Goal: Information Seeking & Learning: Learn about a topic

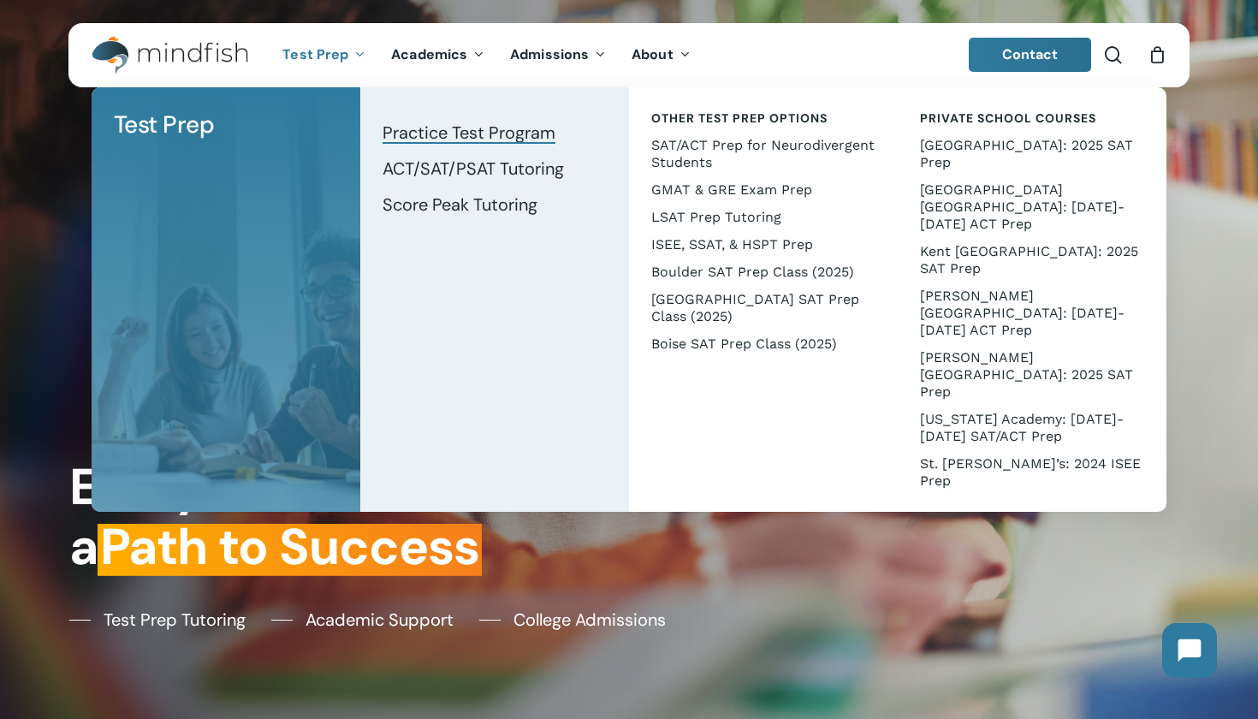
click at [466, 123] on span "Practice Test Program" at bounding box center [468, 132] width 173 height 22
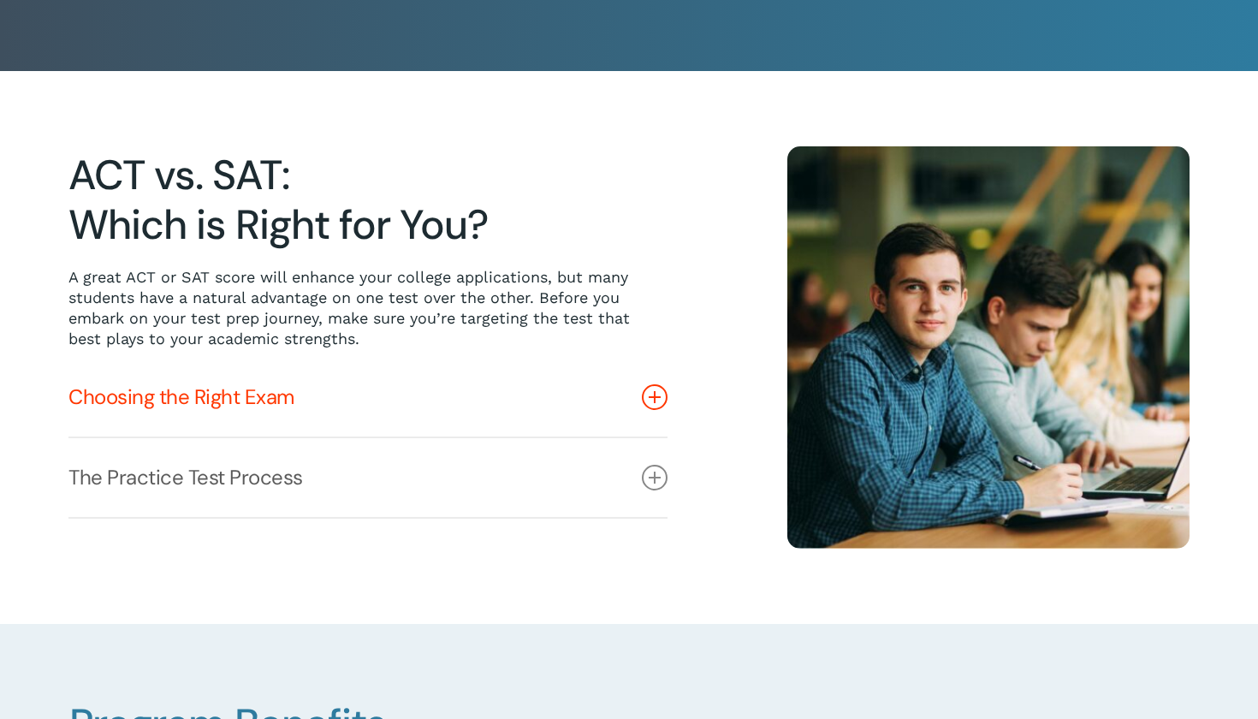
scroll to position [397, 0]
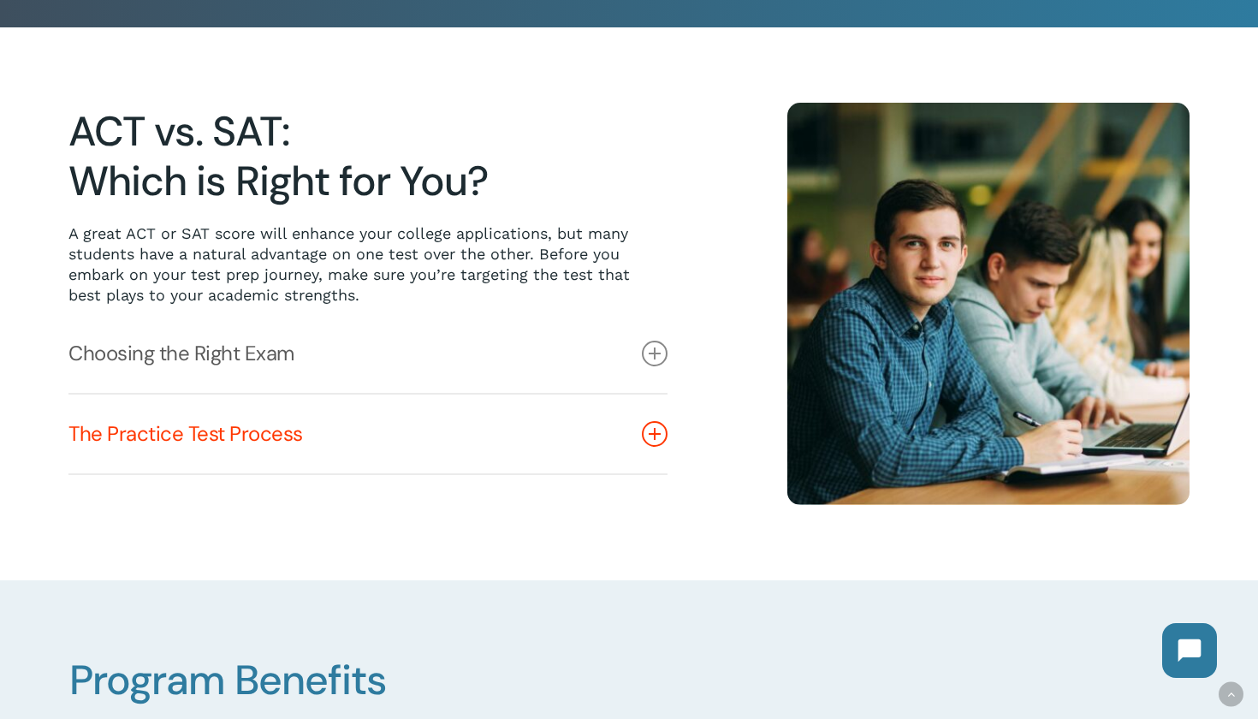
click at [661, 426] on icon at bounding box center [655, 434] width 26 height 26
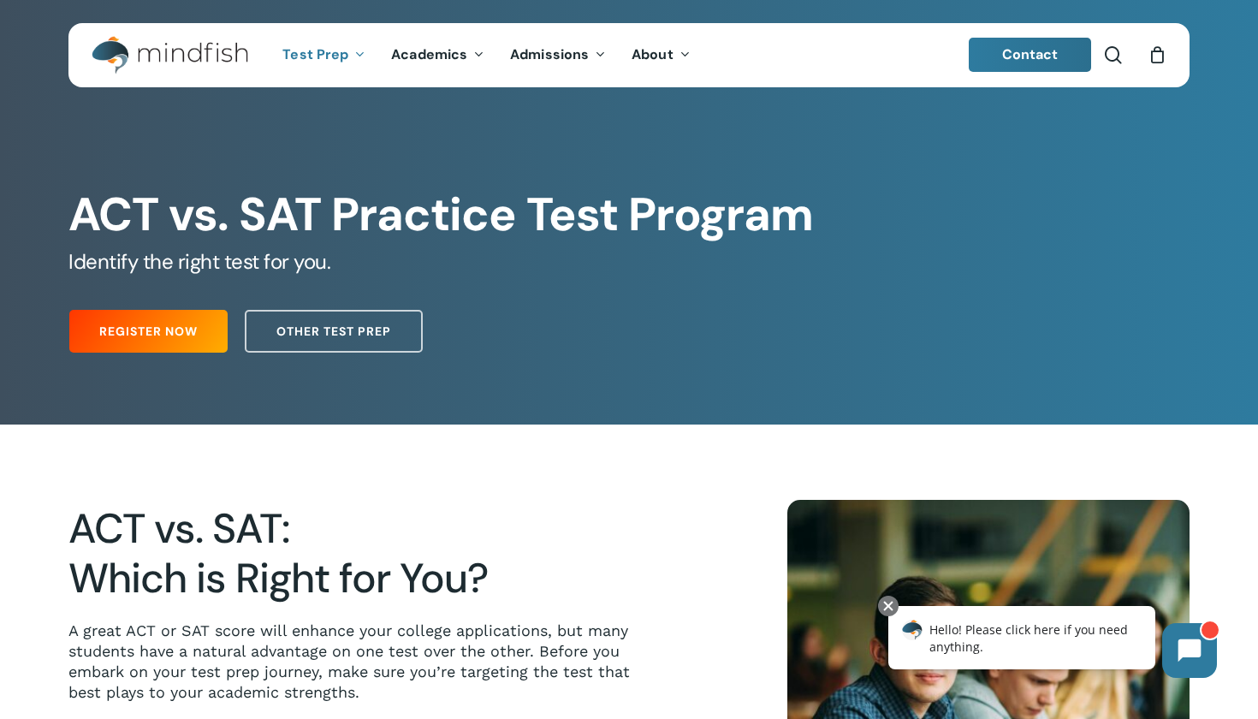
scroll to position [0, 0]
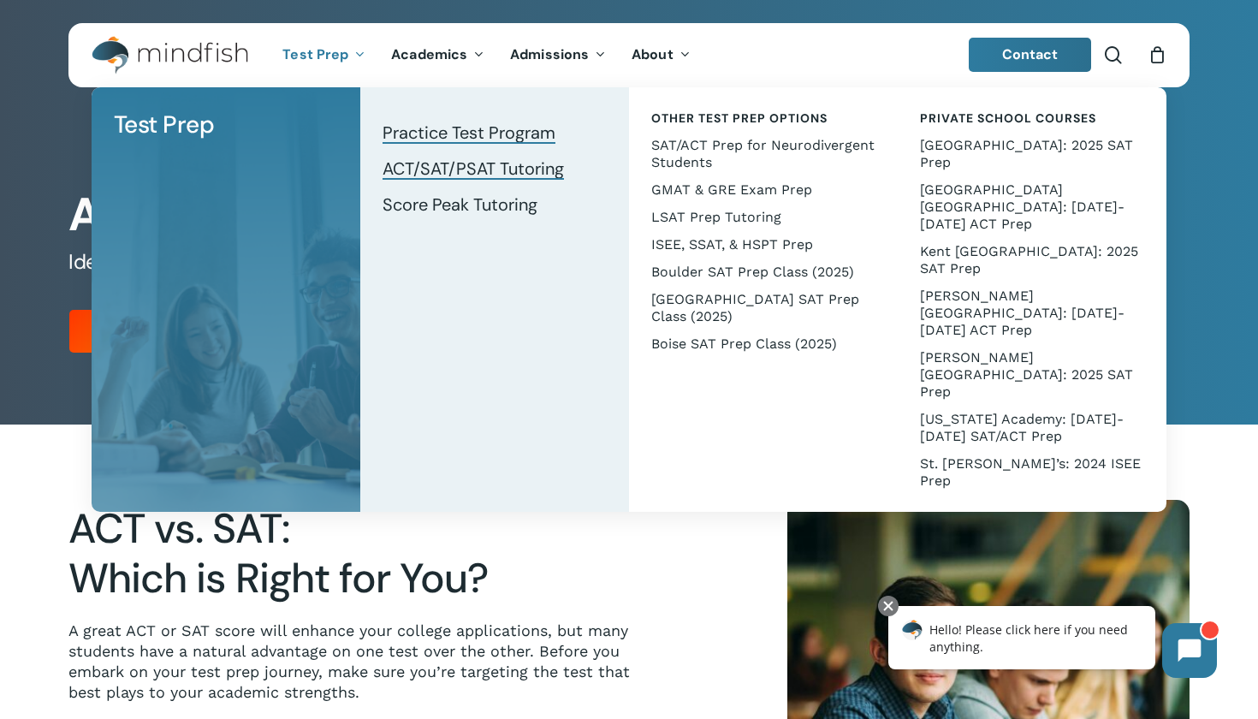
click at [515, 163] on span "ACT/SAT/PSAT Tutoring" at bounding box center [472, 168] width 181 height 22
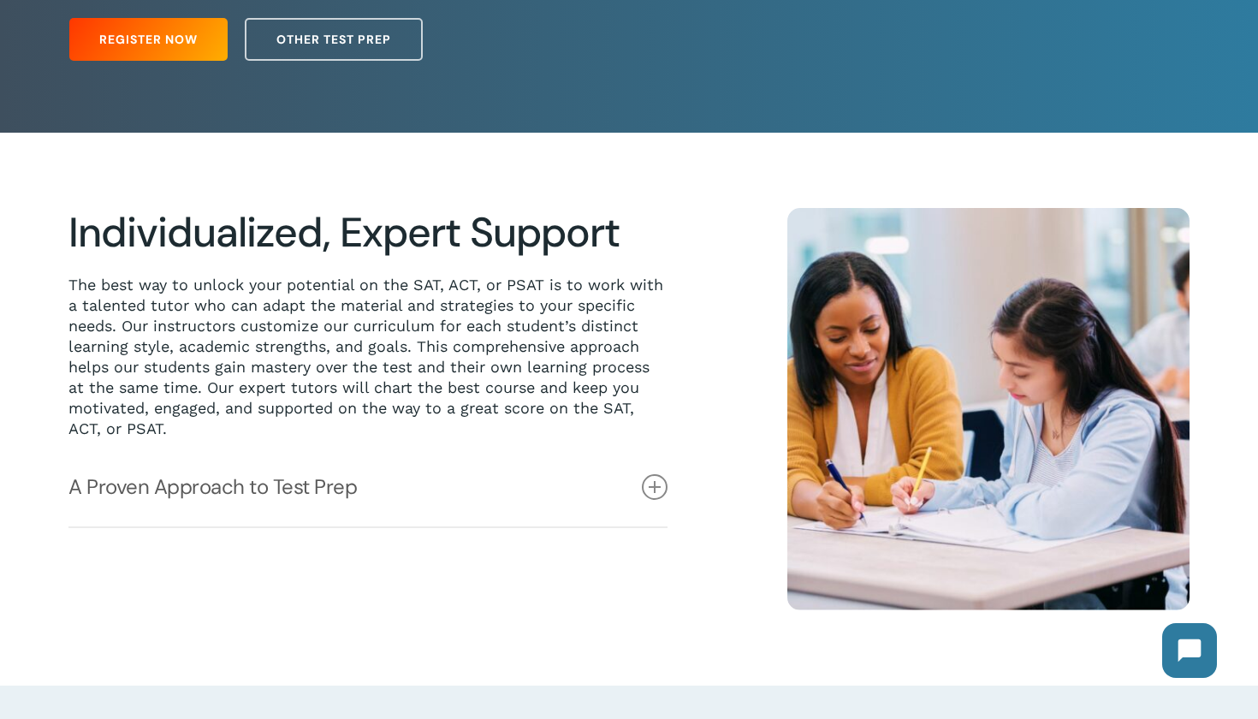
scroll to position [293, 0]
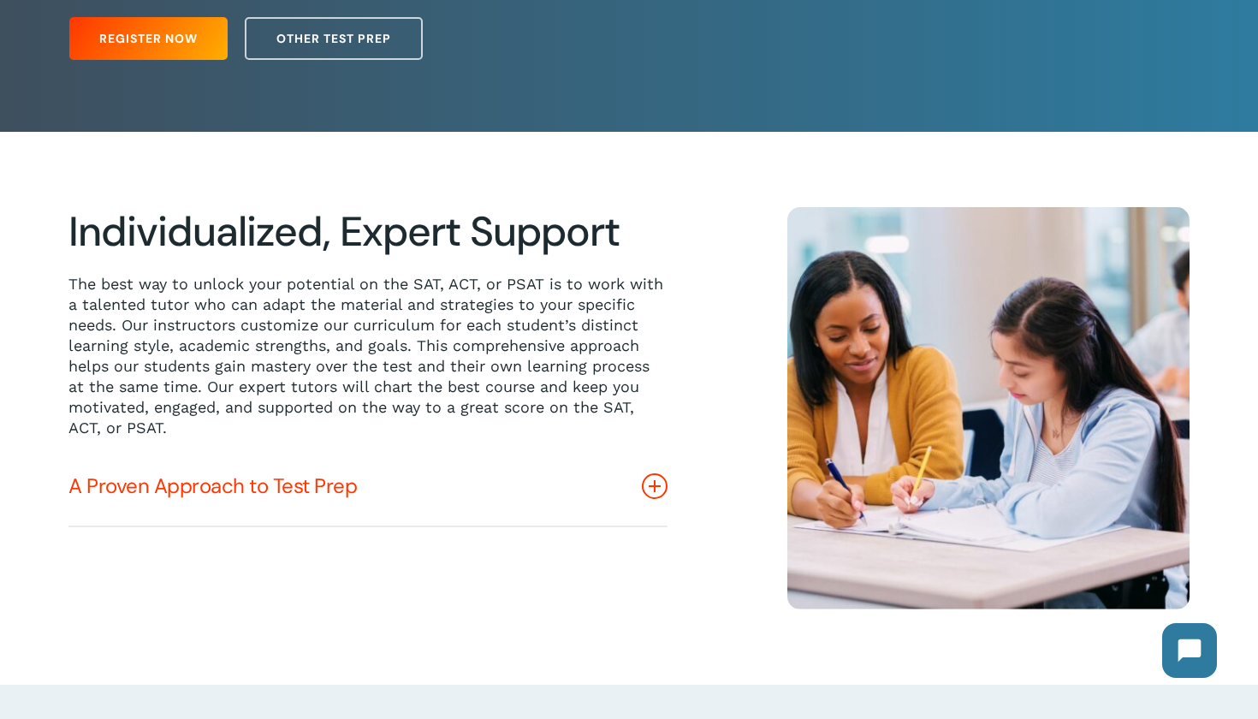
click at [667, 491] on link "A Proven Approach to Test Prep" at bounding box center [367, 486] width 599 height 79
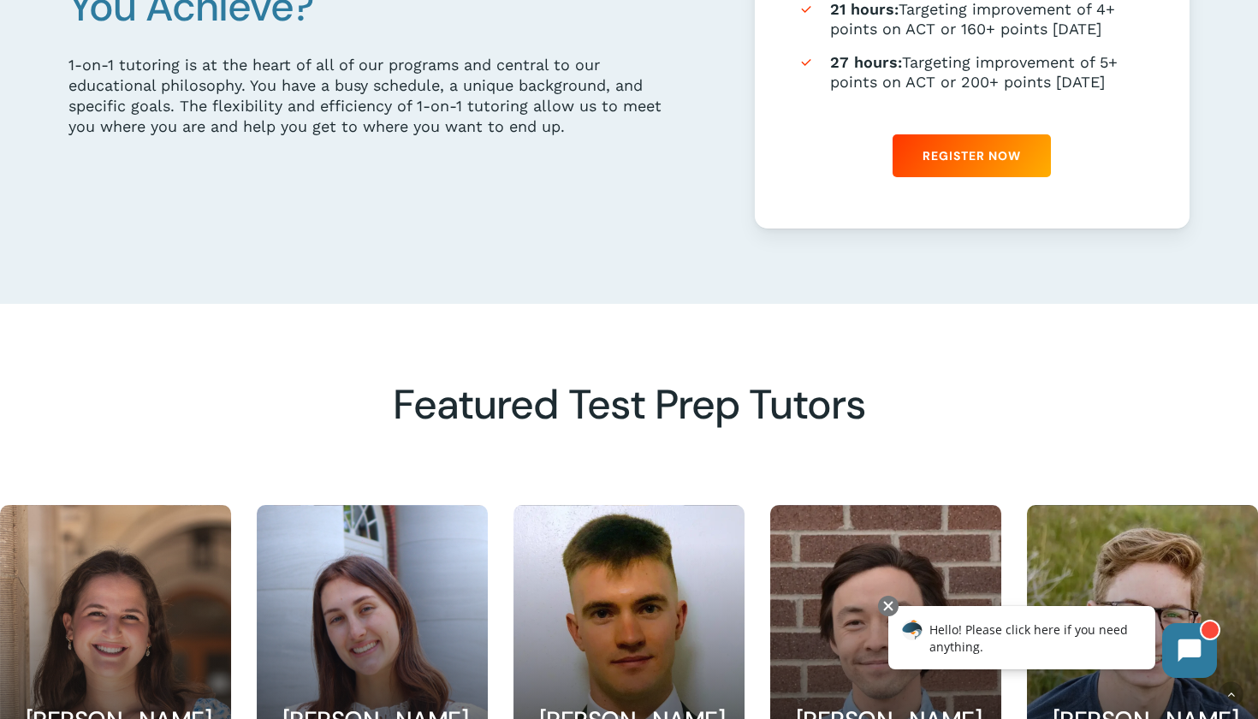
scroll to position [1520, 0]
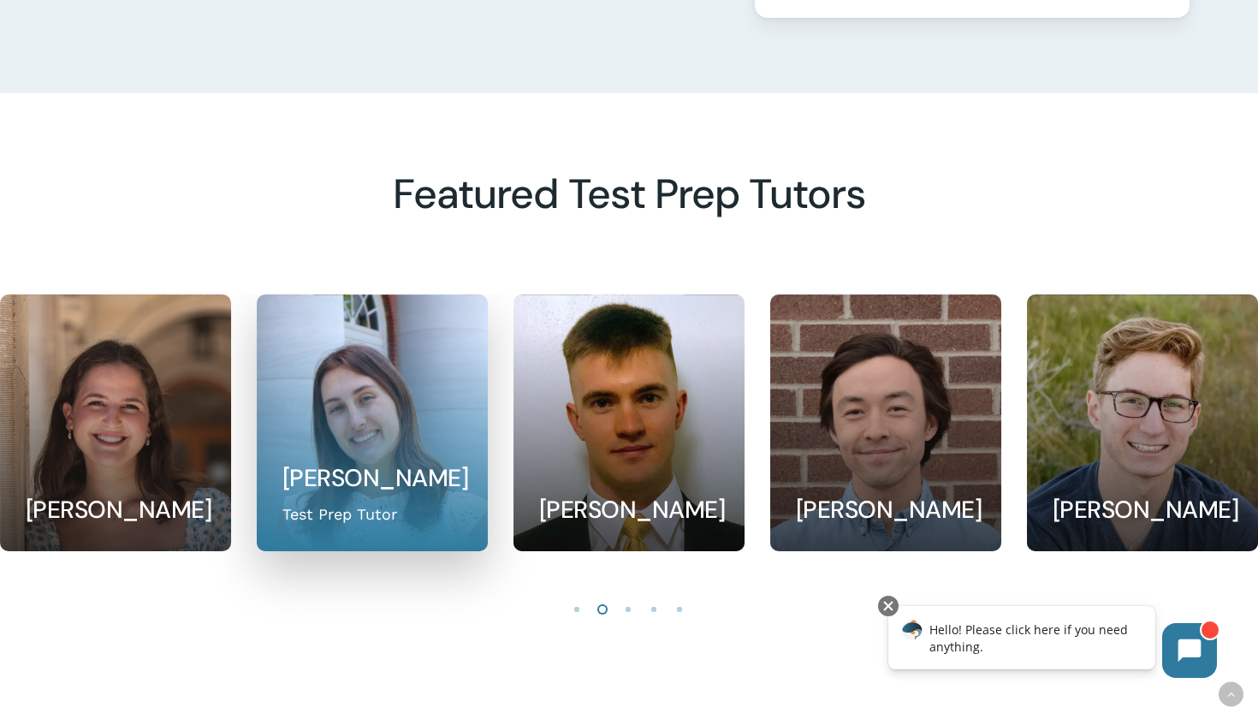
click at [448, 406] on link at bounding box center [371, 422] width 229 height 255
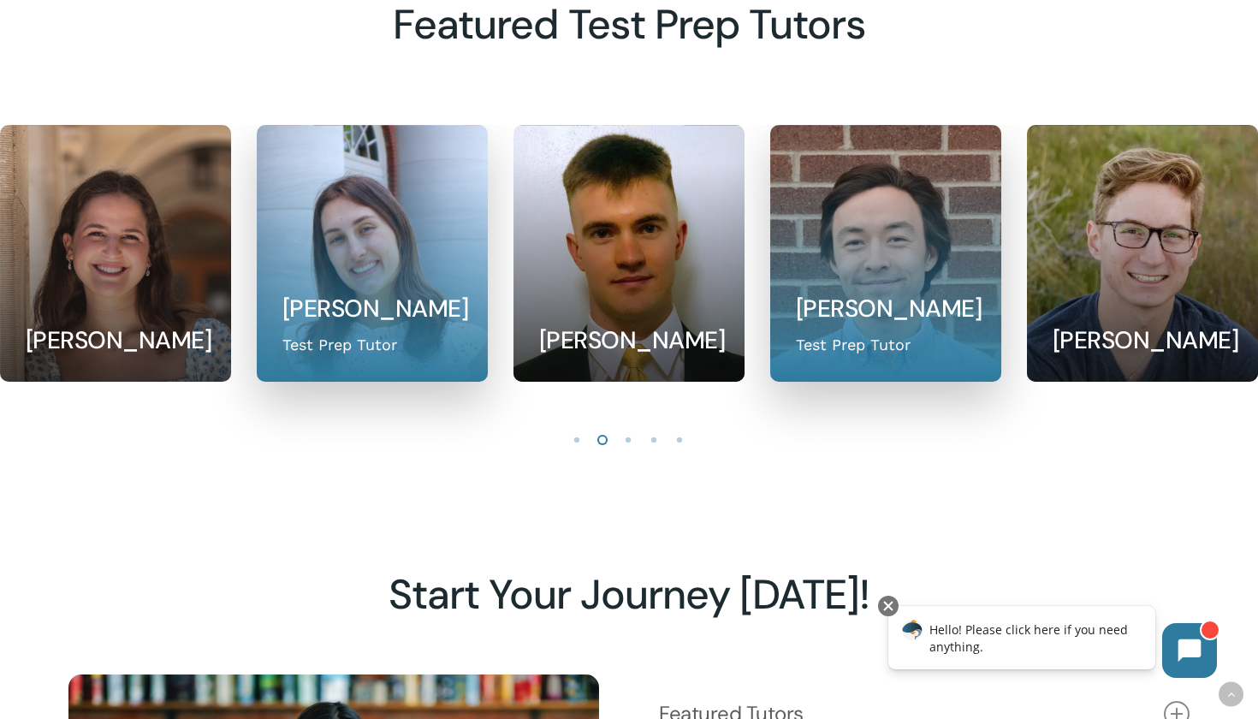
scroll to position [2120, 0]
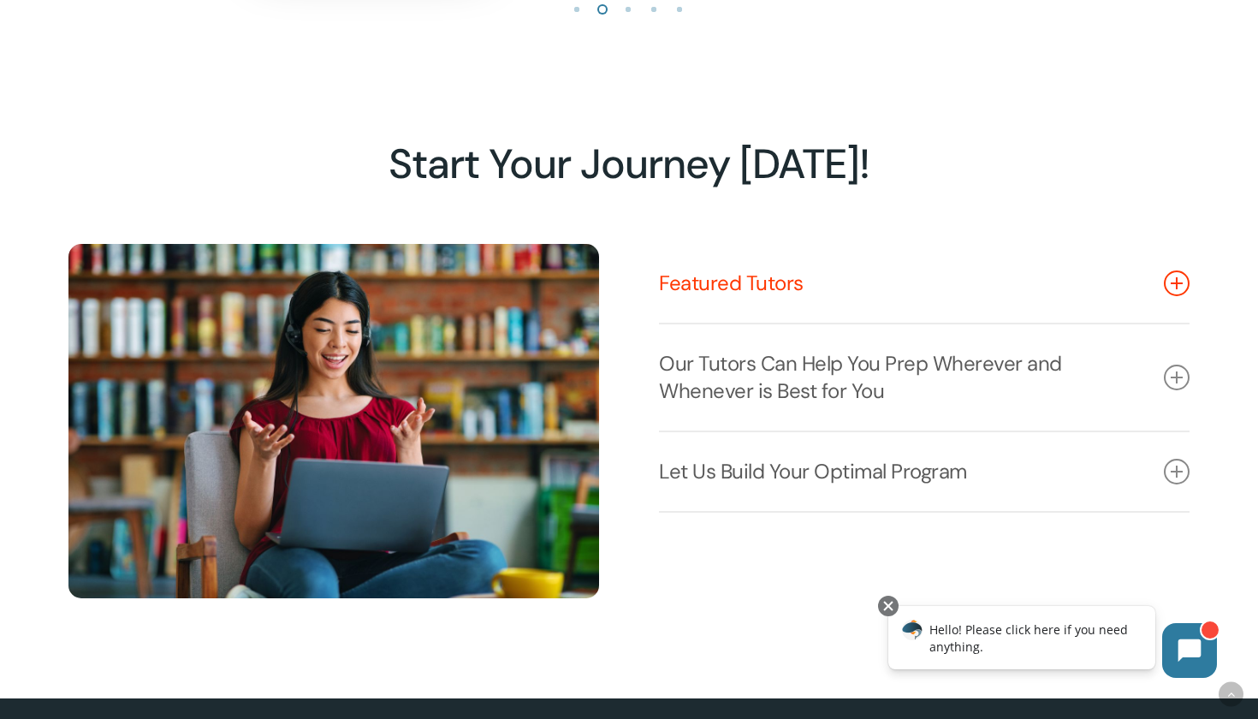
click at [1181, 283] on icon at bounding box center [1176, 283] width 26 height 26
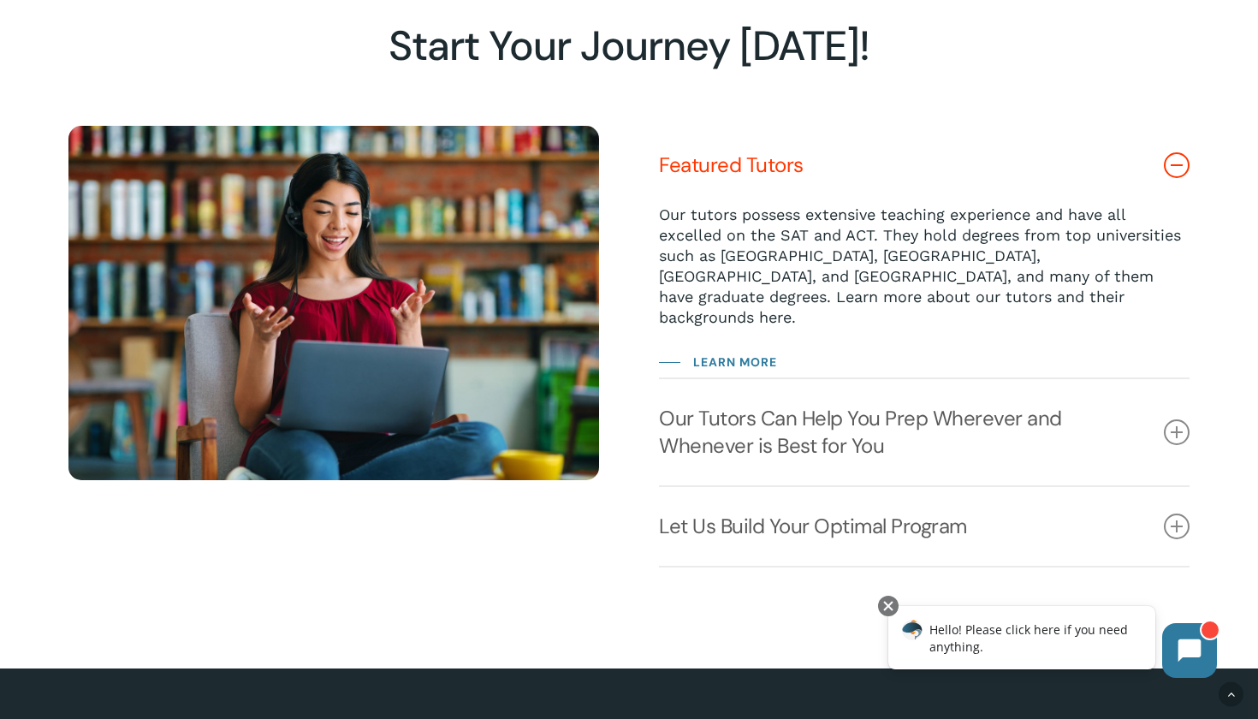
scroll to position [2277, 0]
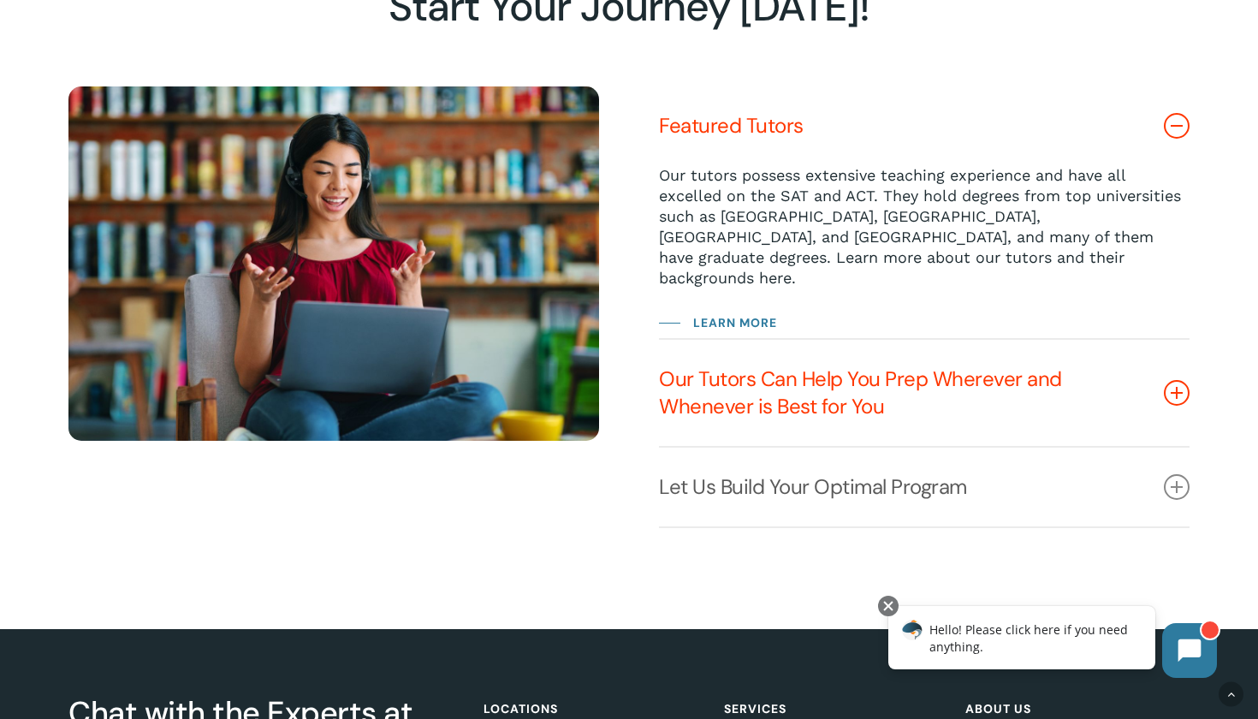
click at [1183, 378] on link "Our Tutors Can Help You Prep Wherever and Whenever is Best for You" at bounding box center [924, 393] width 530 height 106
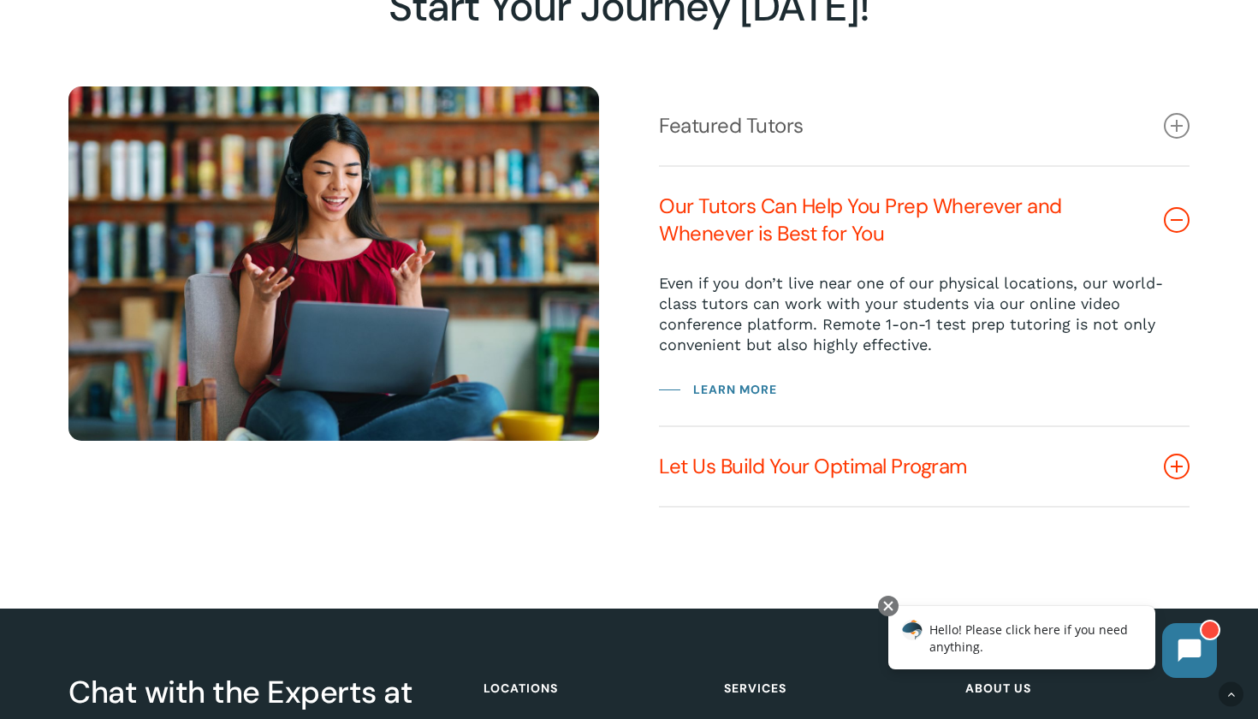
click at [1180, 465] on icon at bounding box center [1176, 466] width 26 height 26
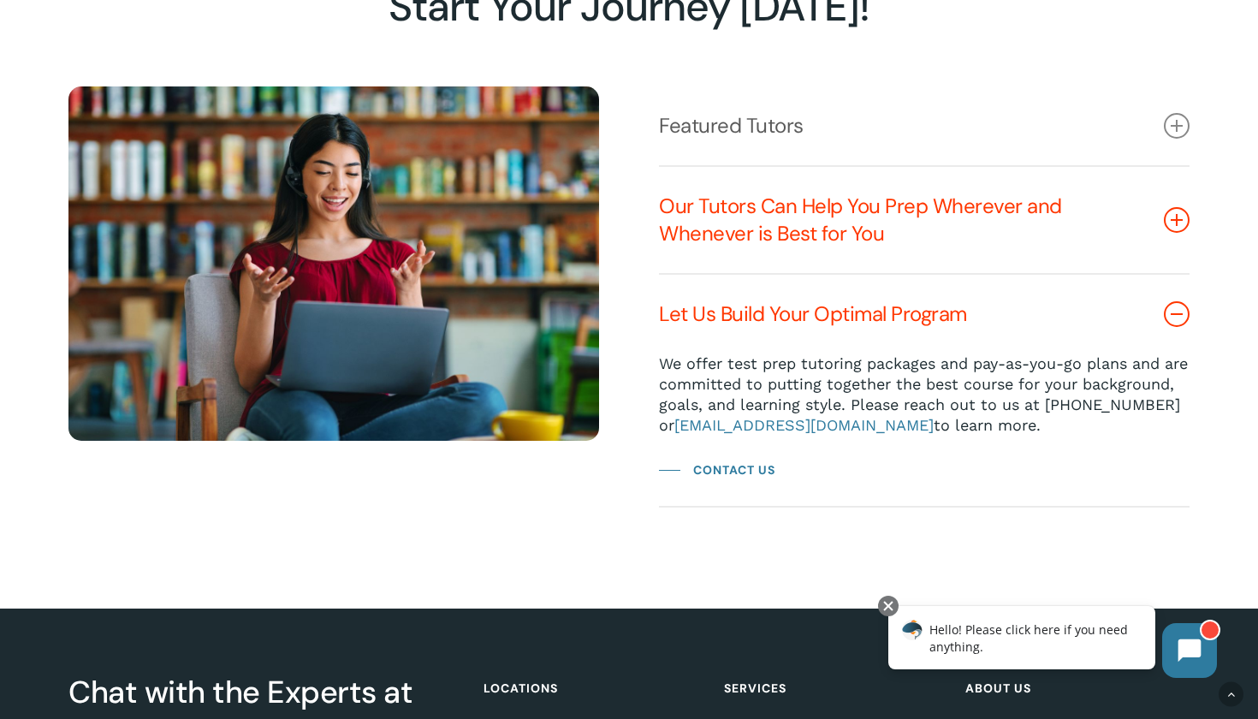
click at [1161, 248] on link "Our Tutors Can Help You Prep Wherever and Whenever is Best for You" at bounding box center [924, 220] width 530 height 106
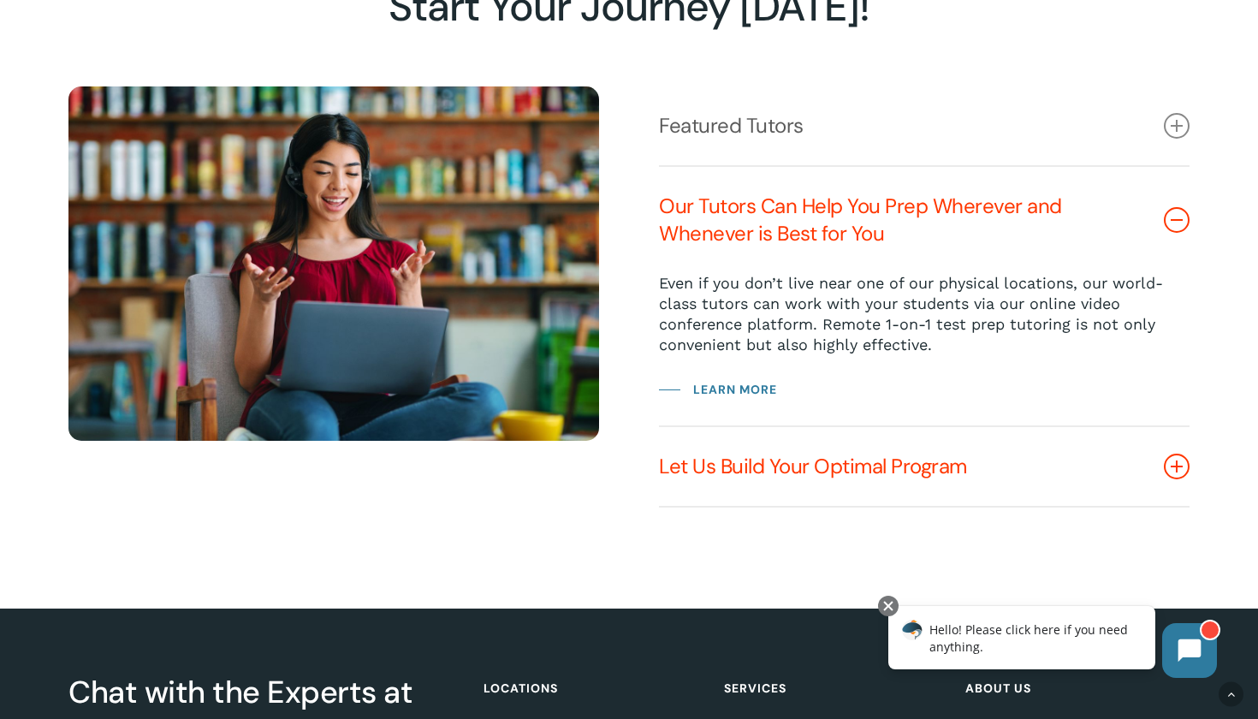
click at [1154, 465] on link "Let Us Build Your Optimal Program" at bounding box center [924, 466] width 530 height 79
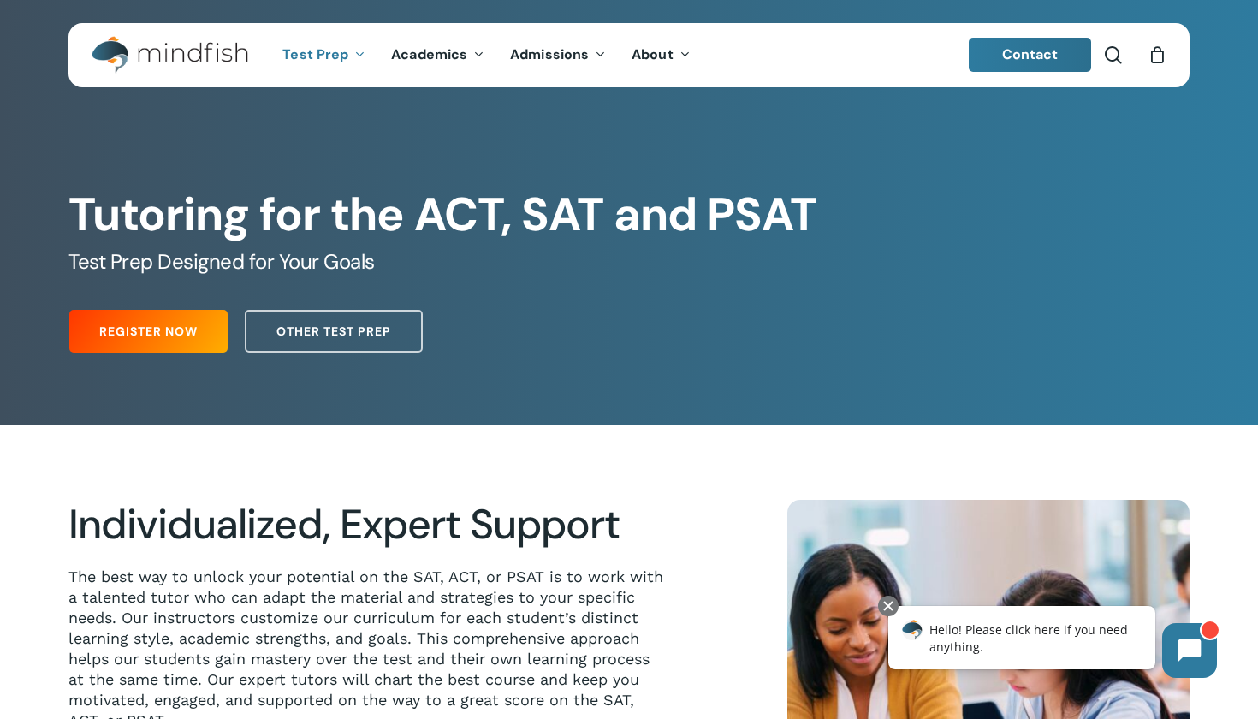
scroll to position [0, 0]
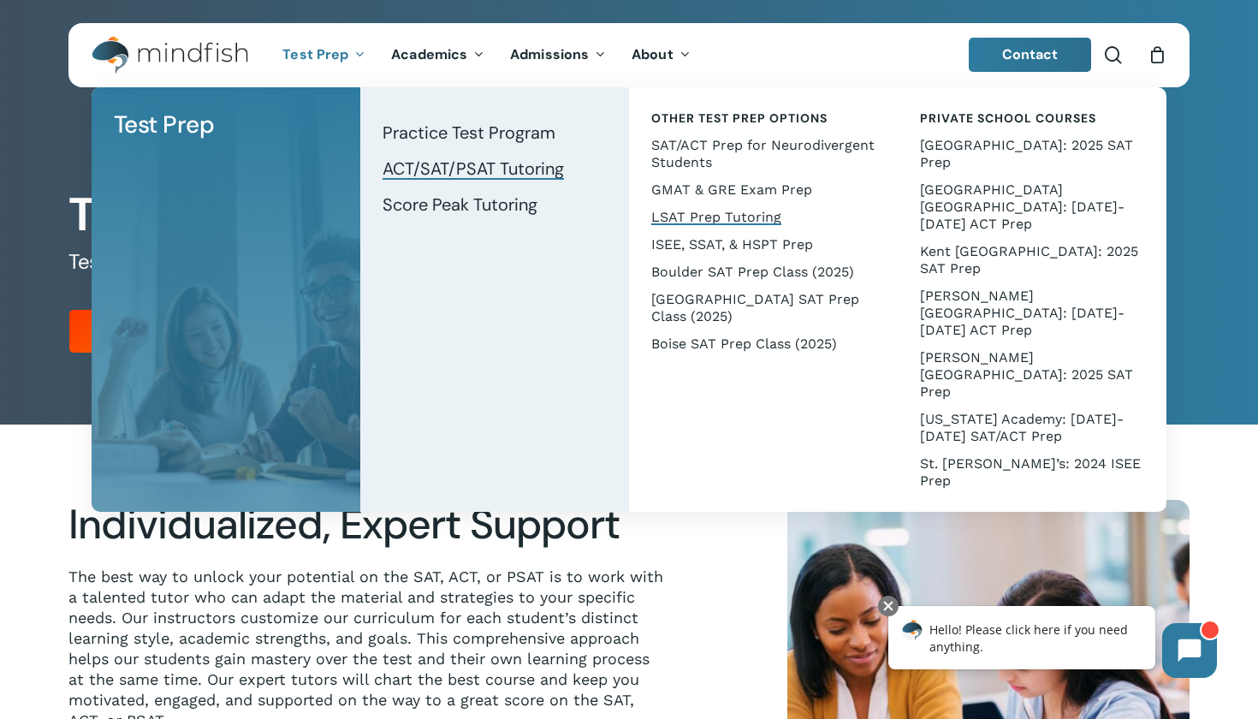
click at [690, 216] on span "LSAT Prep Tutoring" at bounding box center [716, 217] width 130 height 16
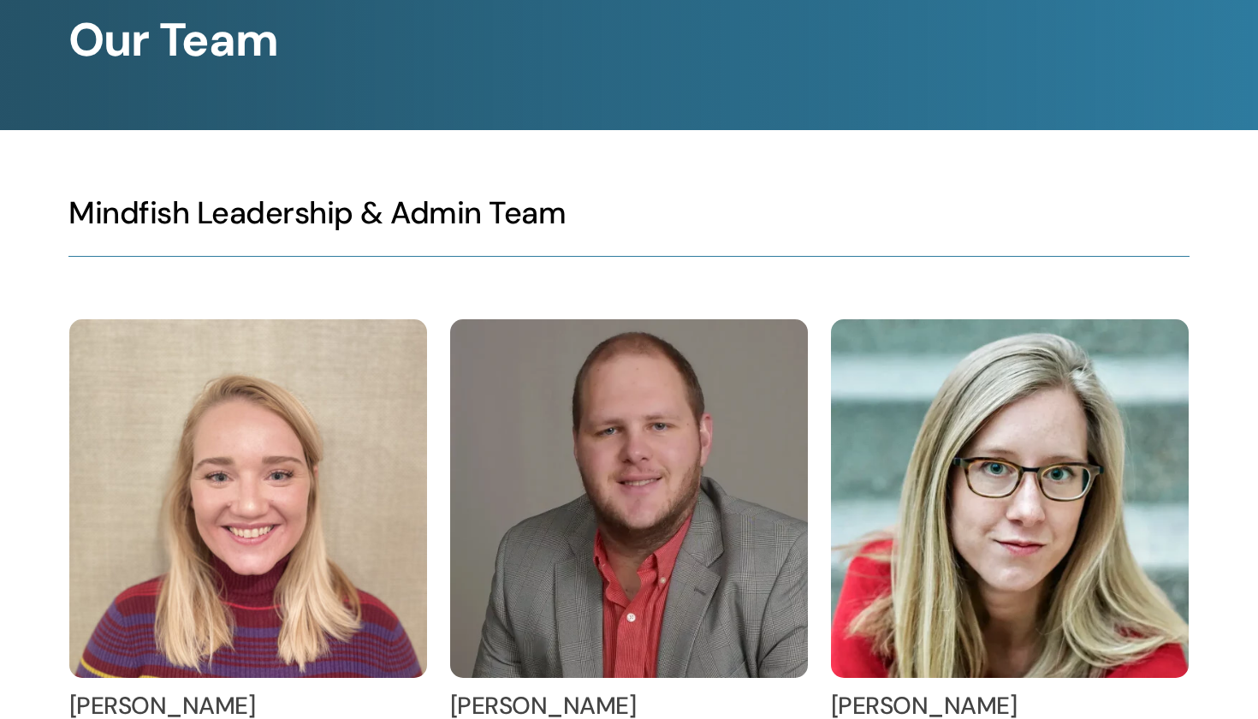
scroll to position [276, 0]
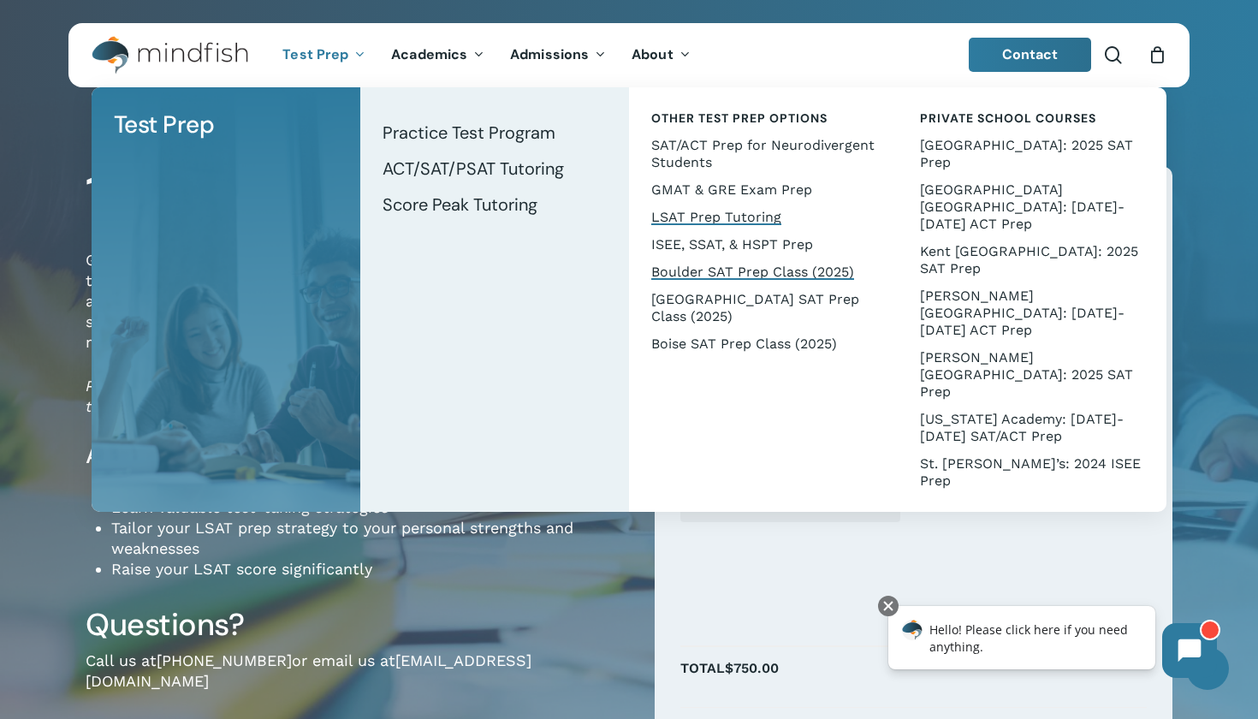
click at [715, 284] on link "Boulder SAT Prep Class (2025)" at bounding box center [763, 271] width 234 height 27
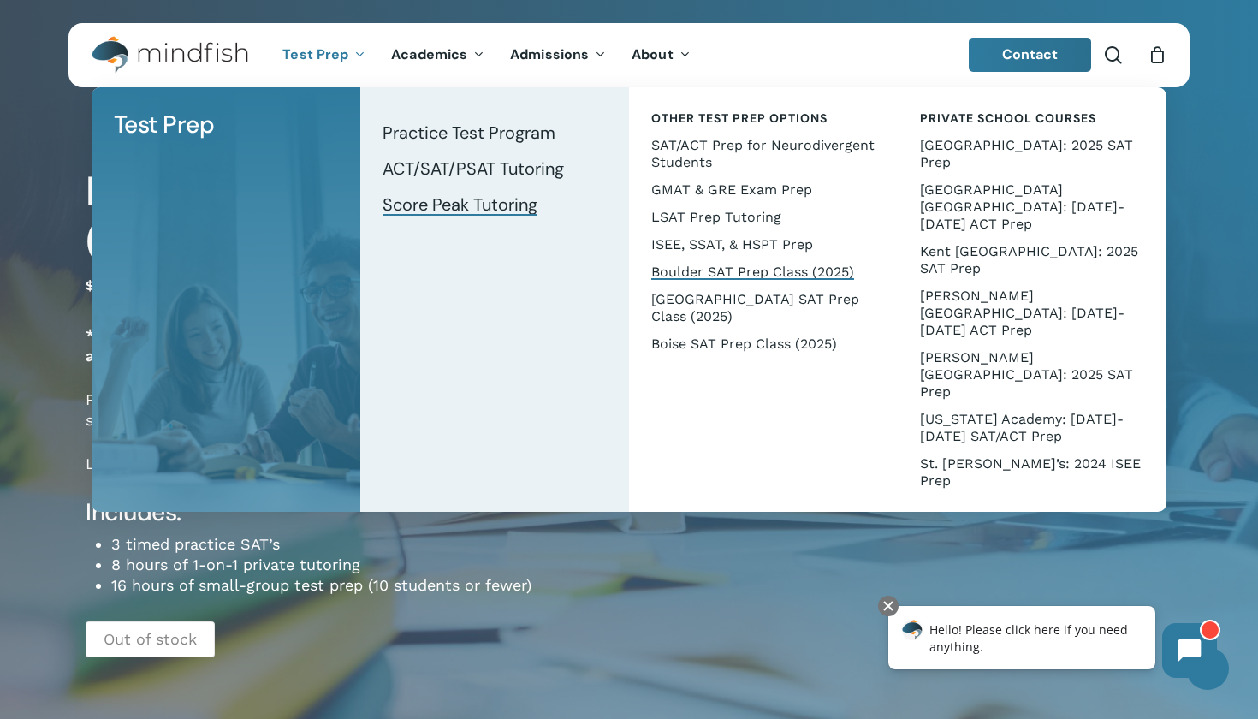
click at [411, 205] on span "Score Peak Tutoring" at bounding box center [459, 204] width 155 height 22
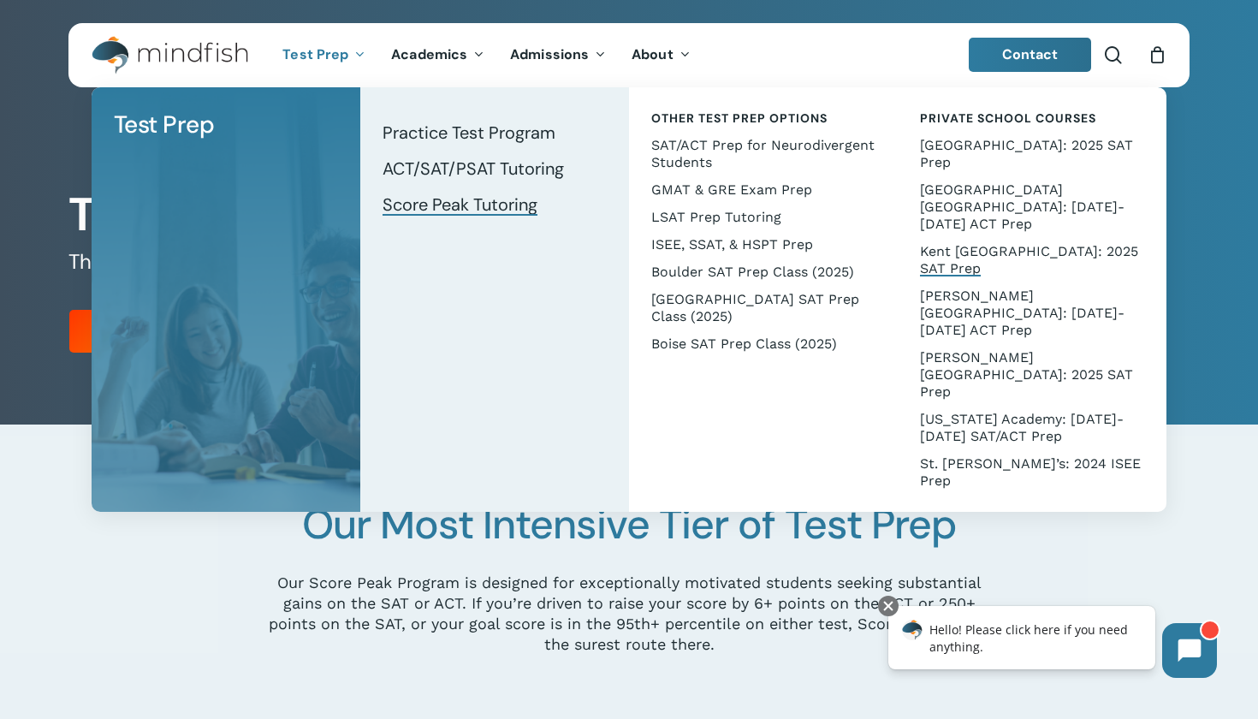
click at [967, 243] on span "Kent [GEOGRAPHIC_DATA]: 2025 SAT Prep" at bounding box center [1029, 259] width 218 height 33
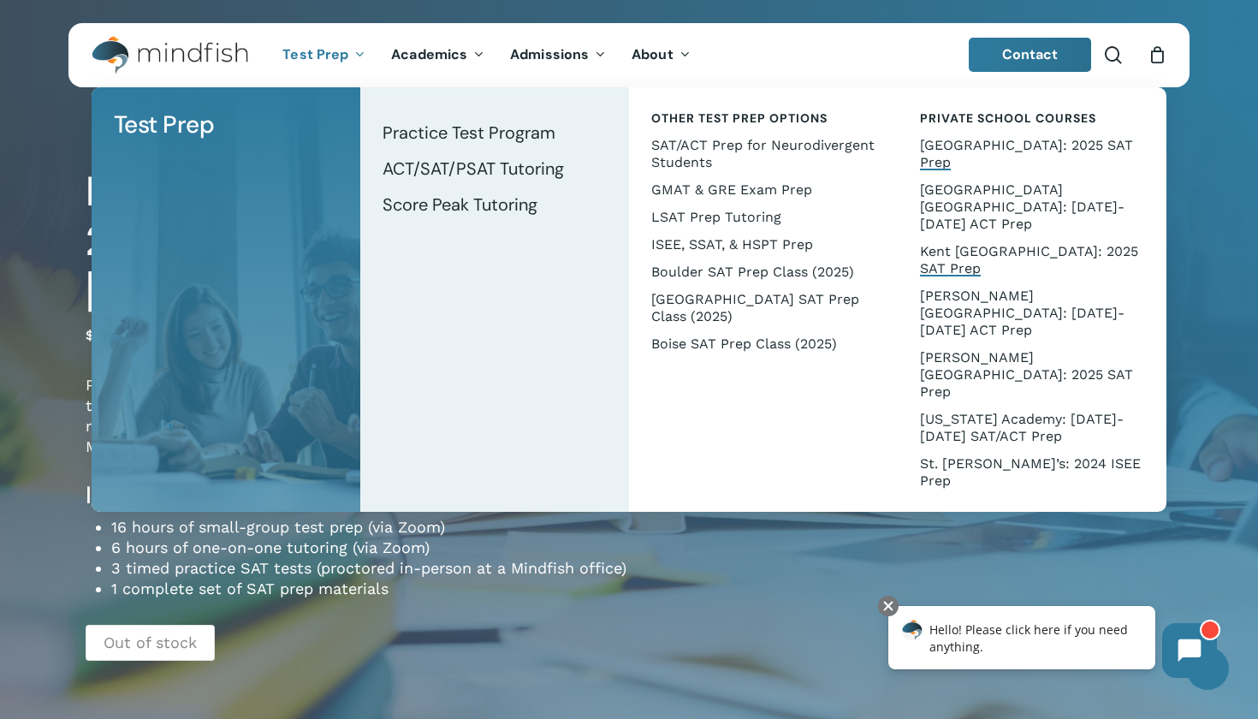
click at [981, 159] on span "[GEOGRAPHIC_DATA]: 2025 SAT Prep" at bounding box center [1026, 153] width 213 height 33
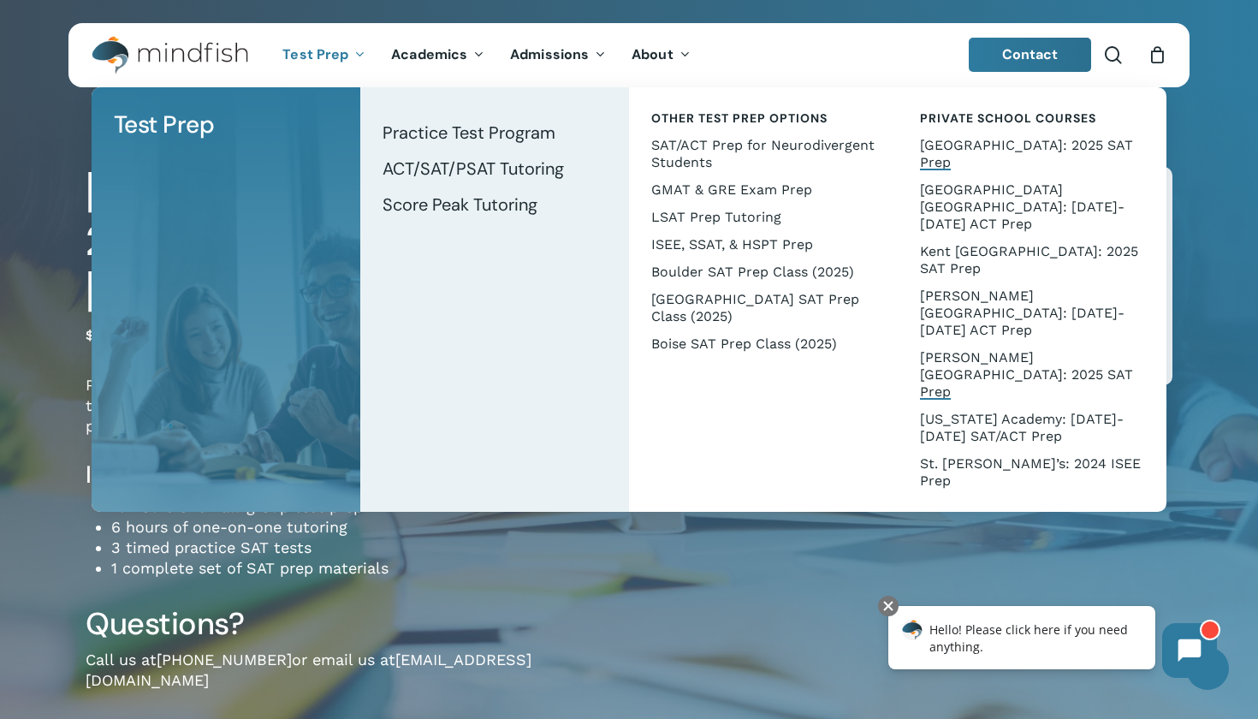
click at [946, 349] on span "[PERSON_NAME][GEOGRAPHIC_DATA]: 2025 SAT Prep" at bounding box center [1026, 374] width 213 height 50
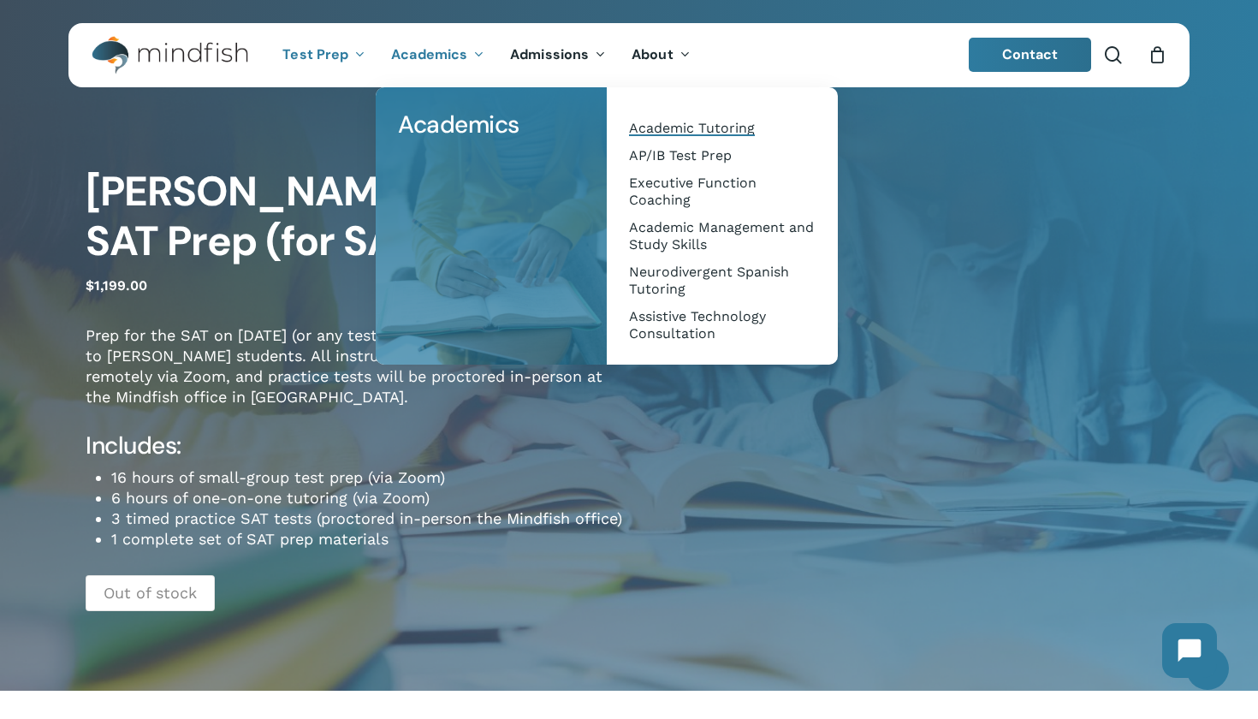
click at [645, 133] on span "Academic Tutoring" at bounding box center [692, 128] width 126 height 16
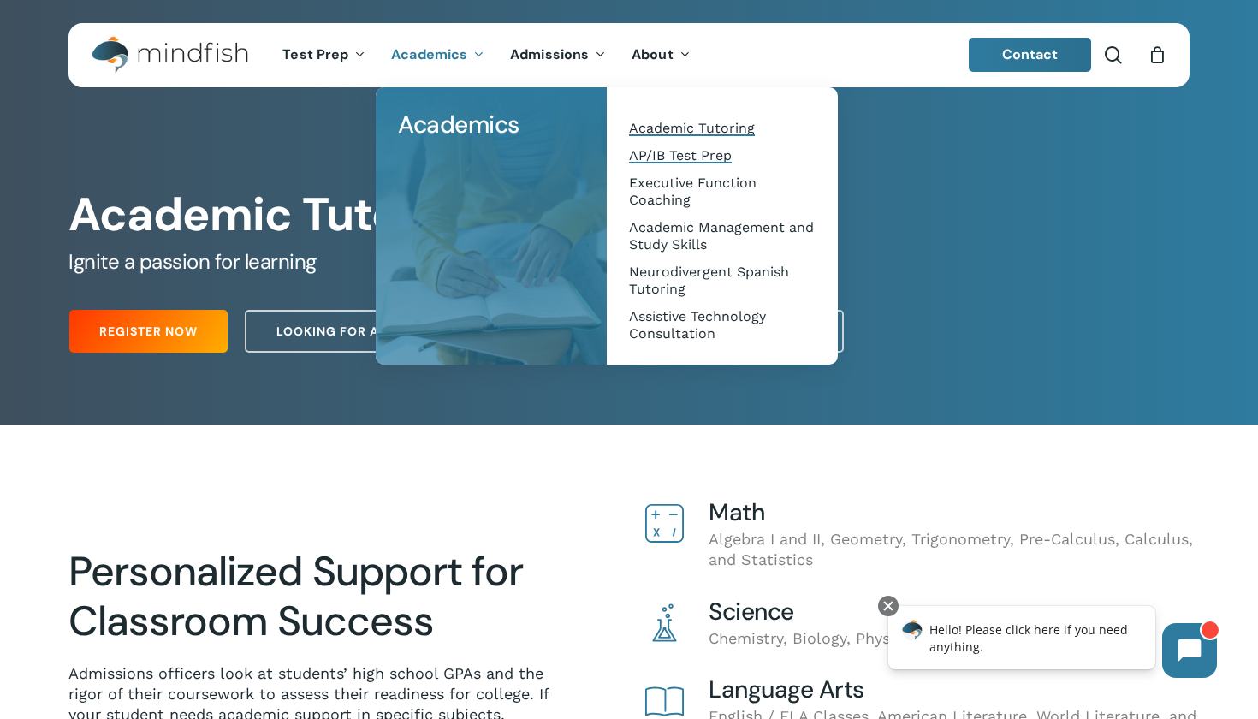
click at [676, 157] on span "AP/IB Test Prep" at bounding box center [680, 155] width 103 height 16
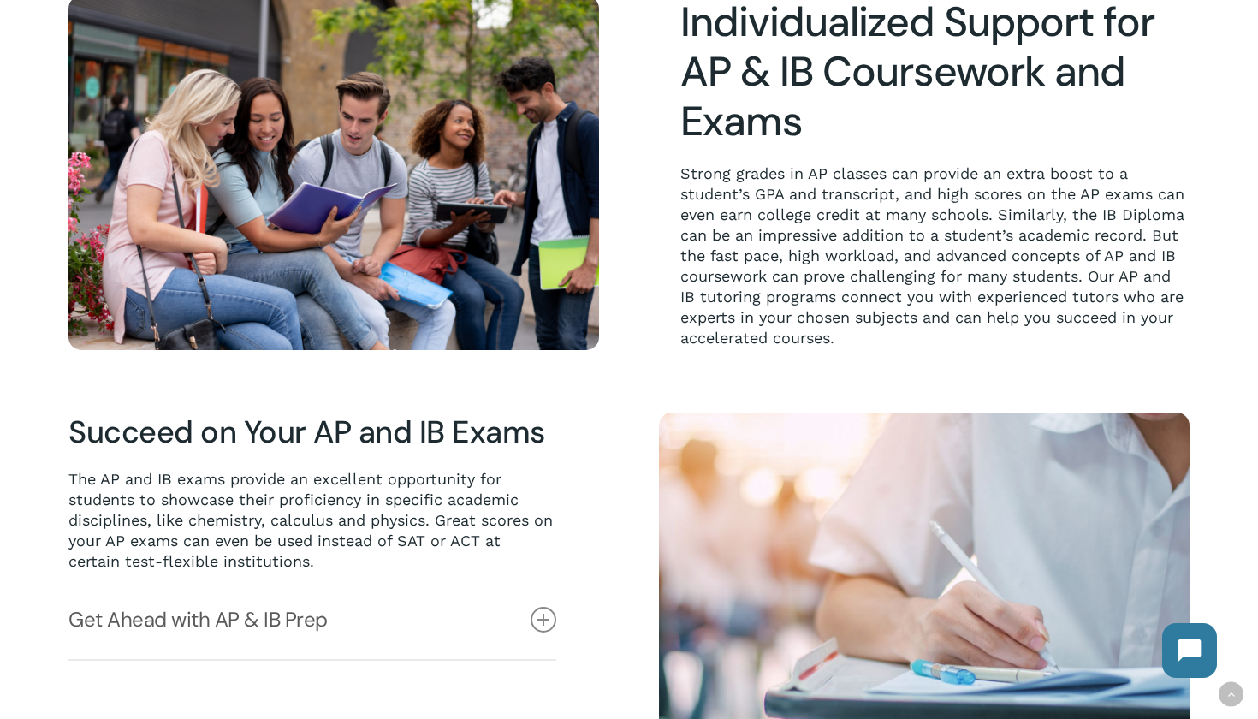
scroll to position [775, 0]
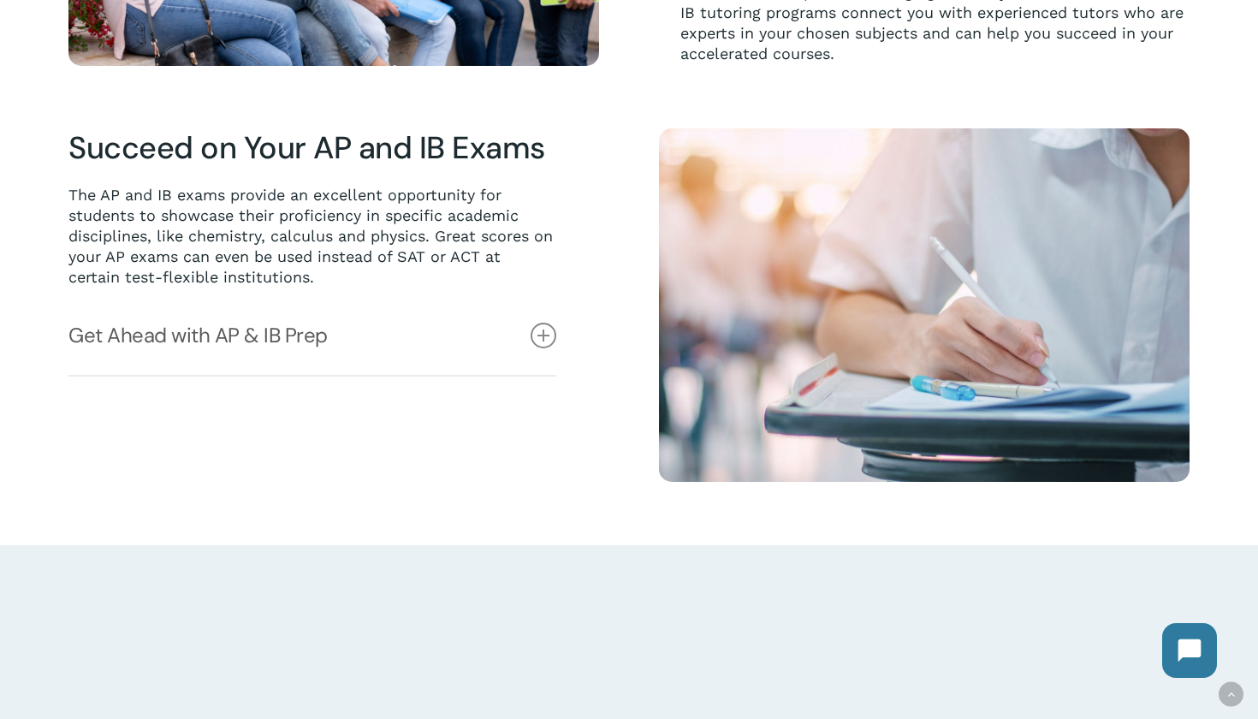
click at [566, 337] on div "Succeed on Your AP and IB Exams The AP and IB exams provide an excellent opport…" at bounding box center [333, 304] width 530 height 353
click at [553, 337] on icon at bounding box center [543, 336] width 26 height 26
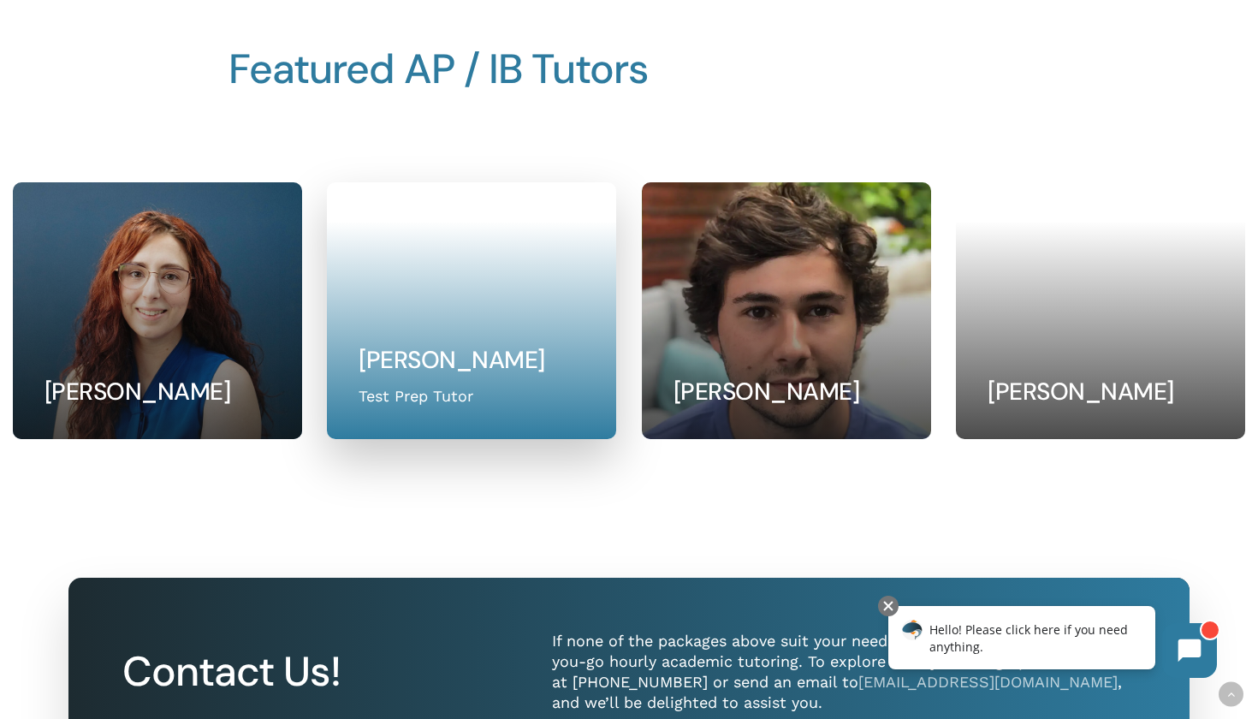
scroll to position [1986, 0]
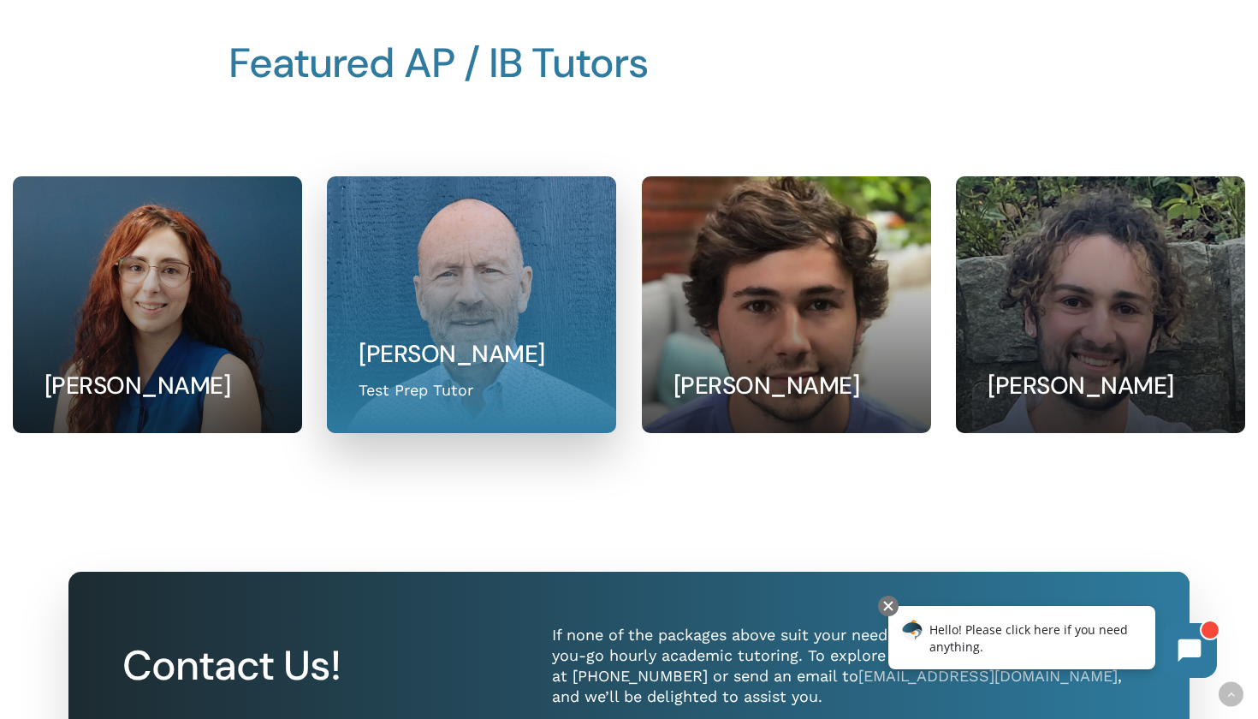
click at [393, 319] on link at bounding box center [471, 304] width 287 height 255
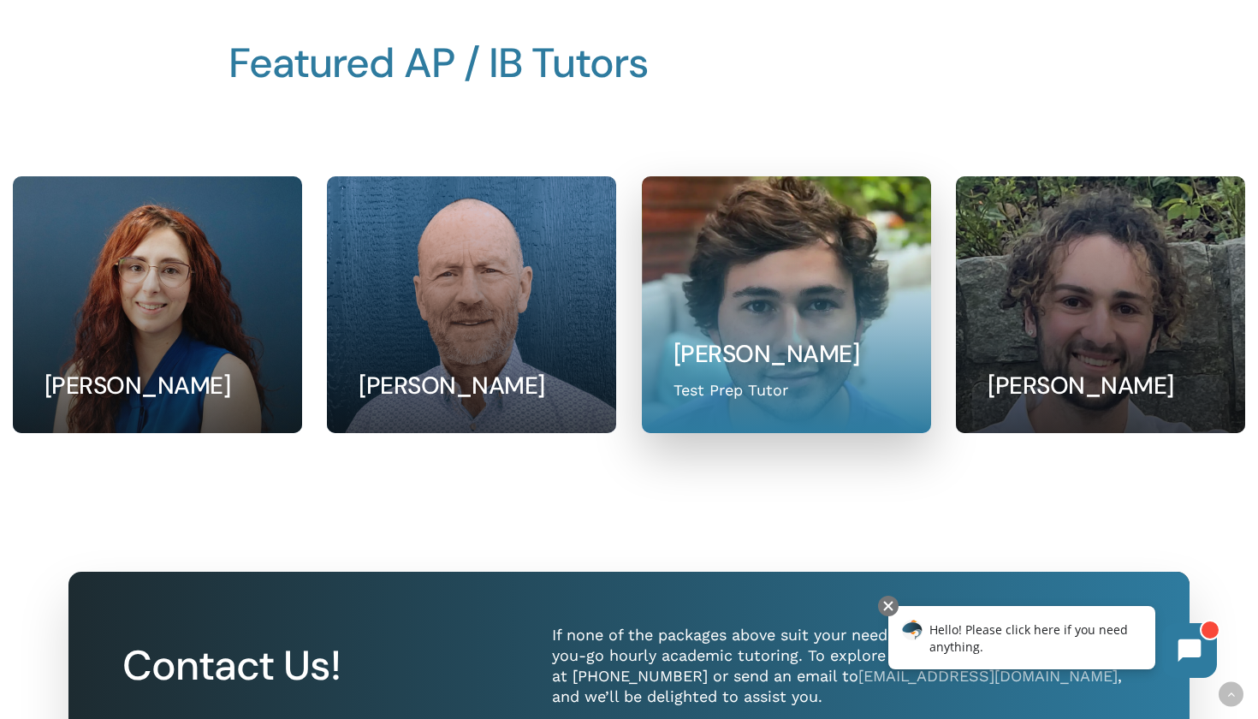
click at [797, 337] on link at bounding box center [785, 304] width 287 height 255
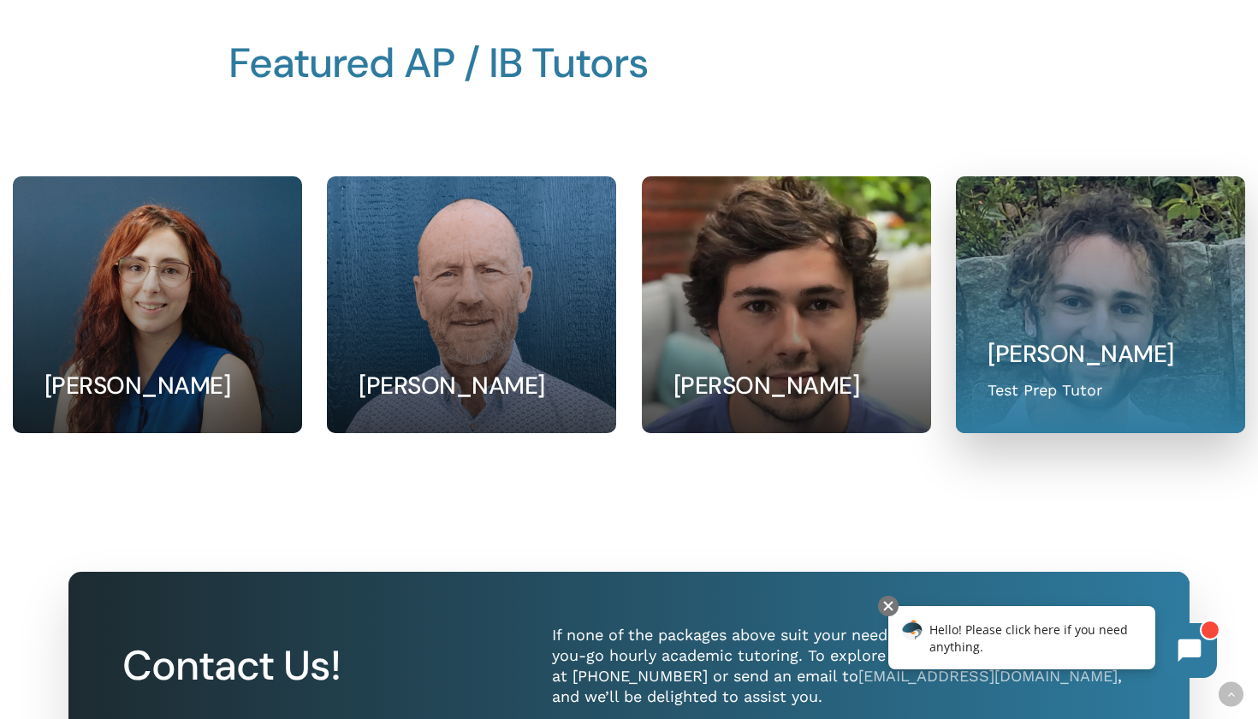
click at [1075, 328] on link at bounding box center [1099, 304] width 287 height 255
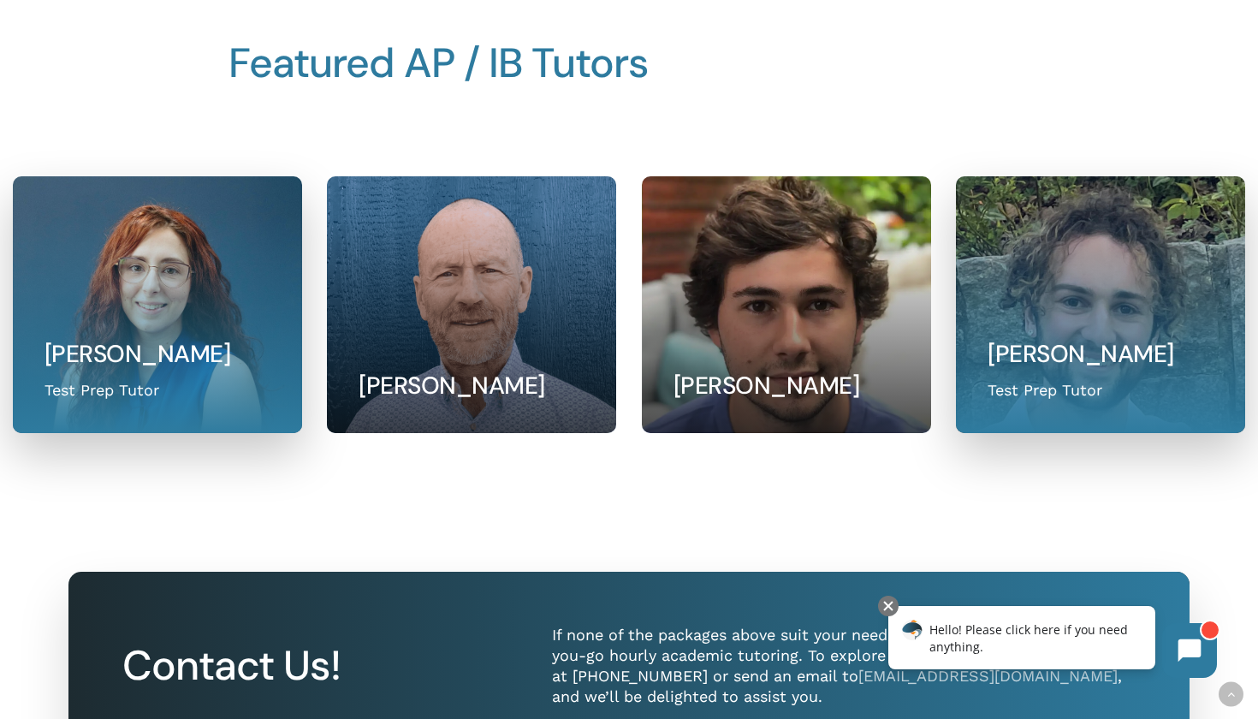
click at [135, 281] on link at bounding box center [157, 304] width 287 height 255
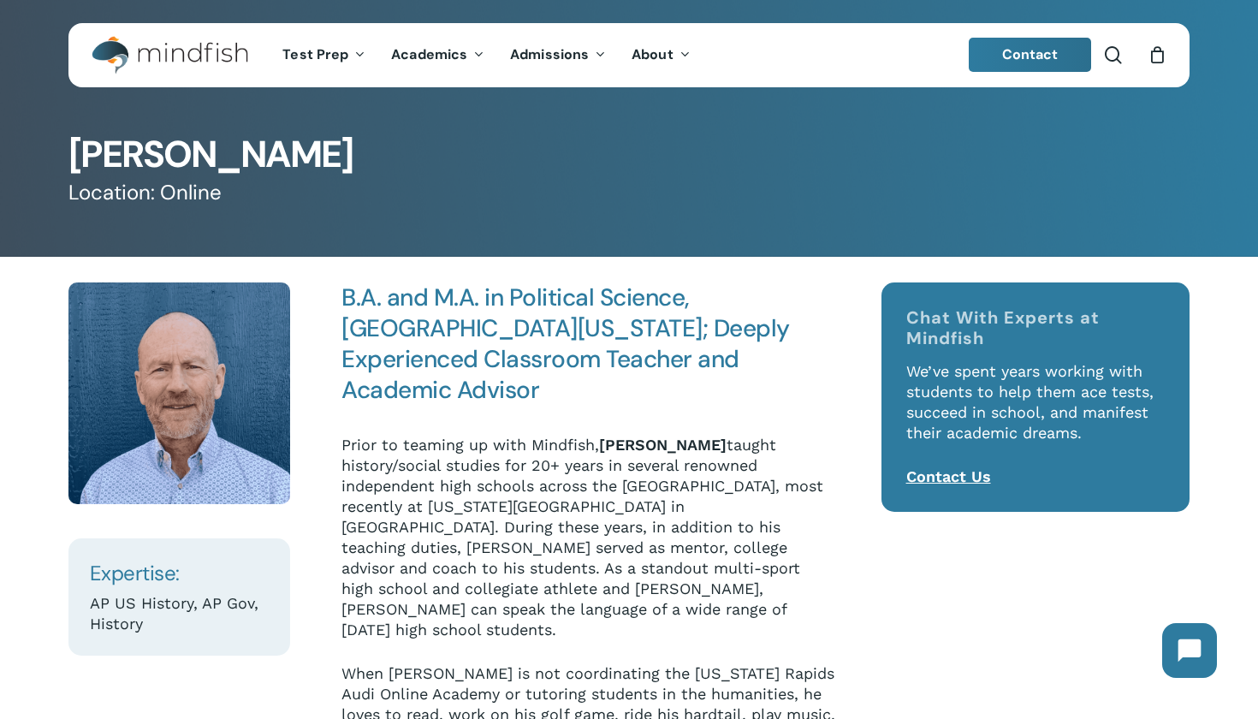
scroll to position [67, 0]
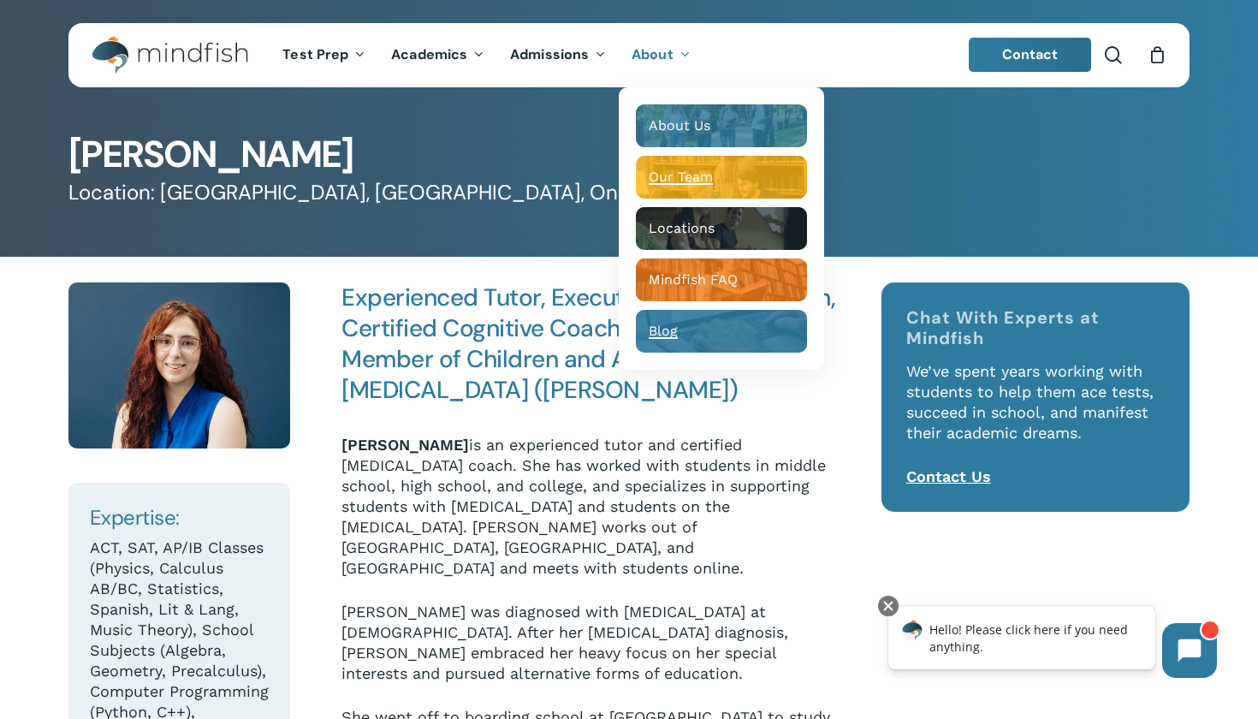
click at [673, 326] on span "Blog" at bounding box center [662, 331] width 29 height 16
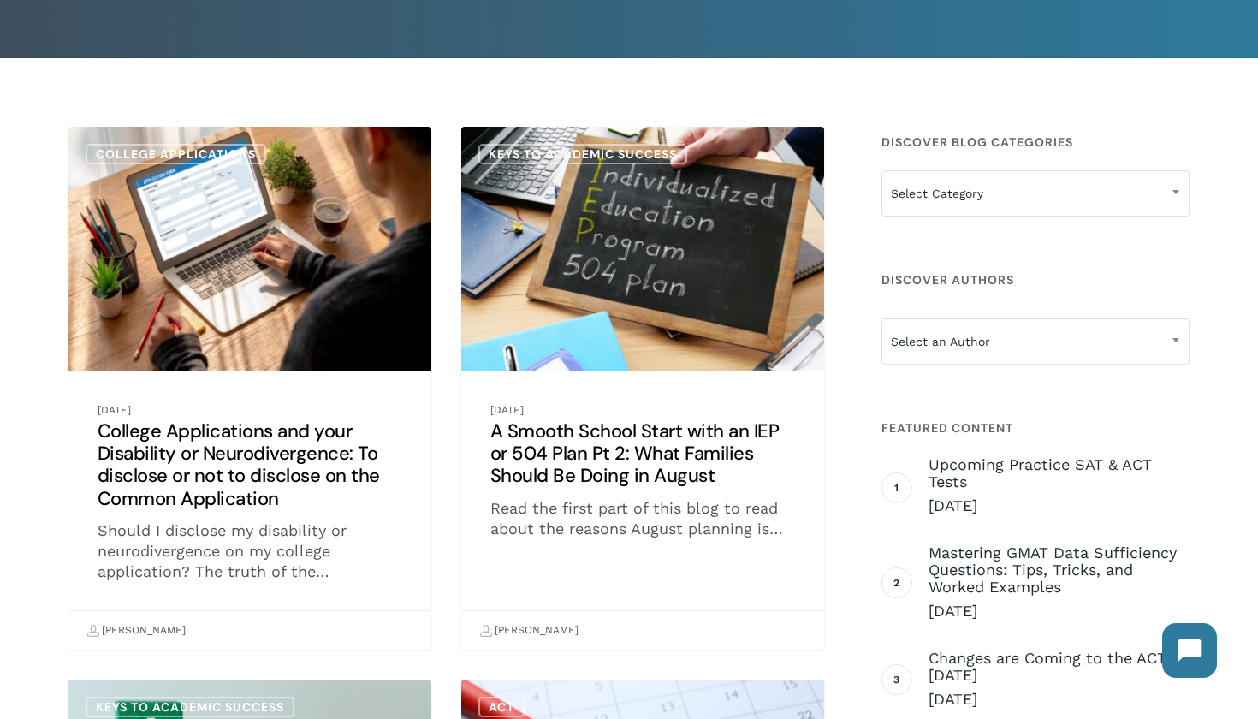
scroll to position [200, 0]
